Goal: Subscribe to service/newsletter

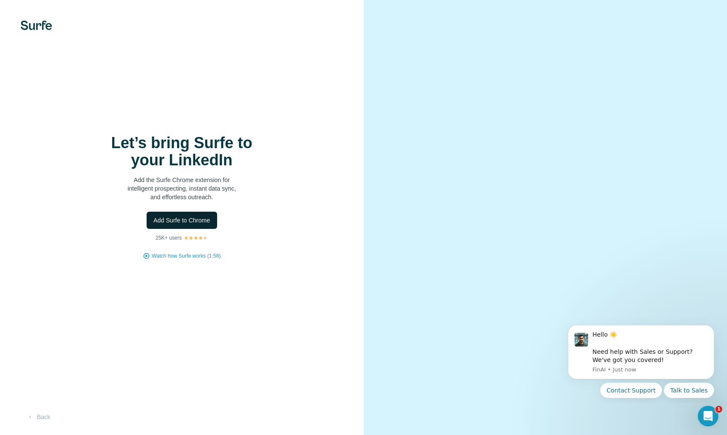
click at [188, 222] on span "Add Surfe to Chrome" at bounding box center [181, 220] width 57 height 9
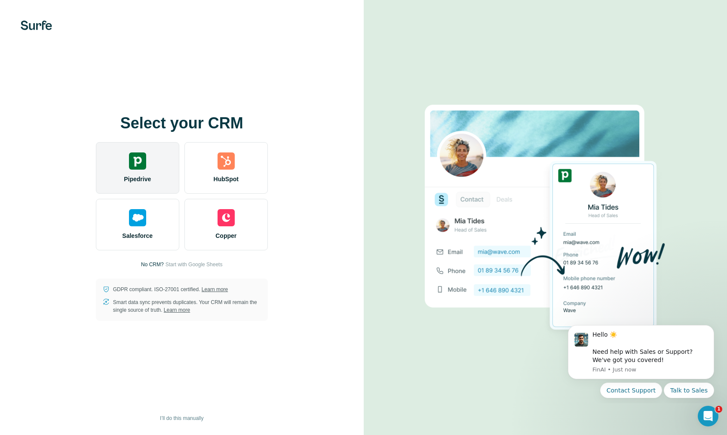
click at [131, 171] on div "Pipedrive" at bounding box center [137, 168] width 83 height 52
